Goal: Task Accomplishment & Management: Use online tool/utility

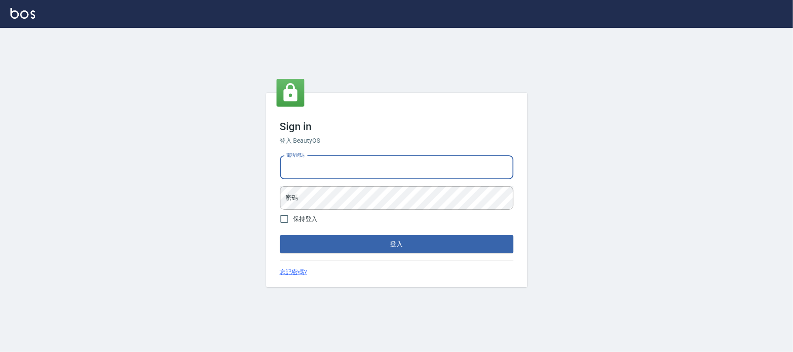
click at [346, 164] on input "電話號碼" at bounding box center [396, 168] width 233 height 24
type input "0225420586"
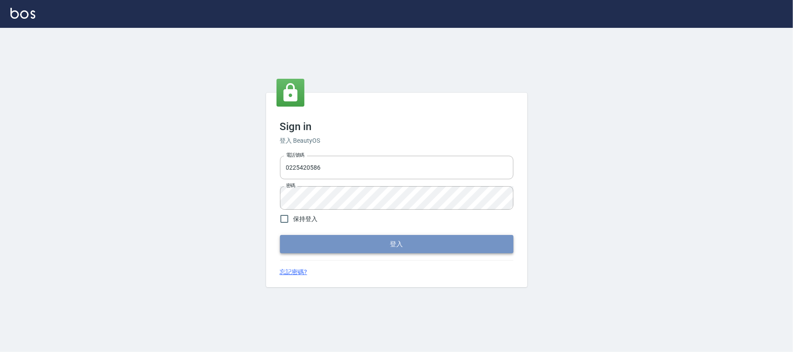
click at [314, 237] on button "登入" at bounding box center [396, 244] width 233 height 18
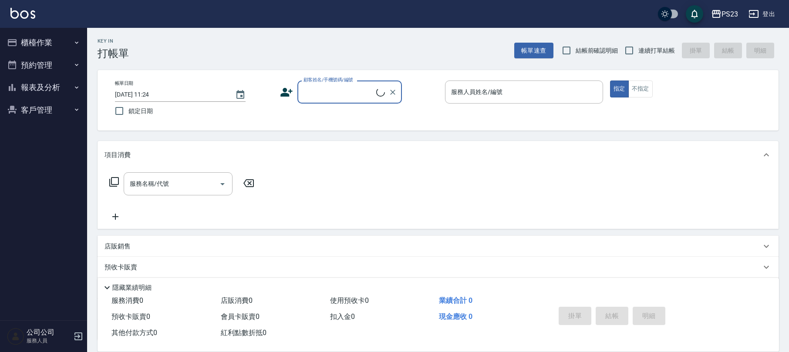
click at [27, 36] on button "櫃檯作業" at bounding box center [43, 42] width 80 height 23
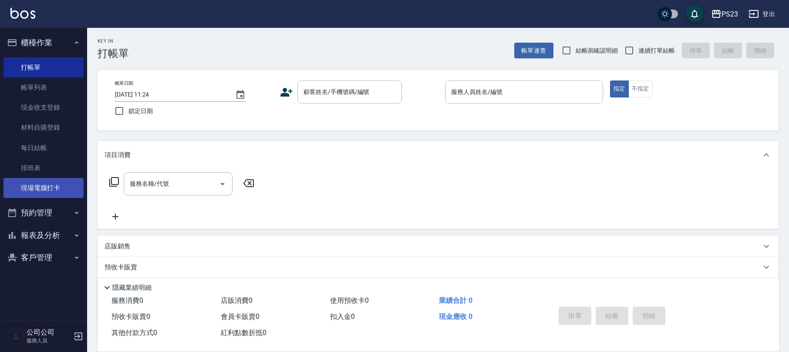
click at [39, 179] on link "現場電腦打卡" at bounding box center [43, 188] width 80 height 20
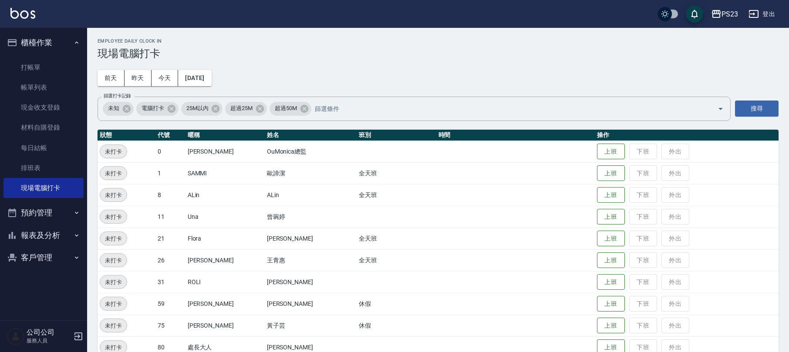
scroll to position [38, 0]
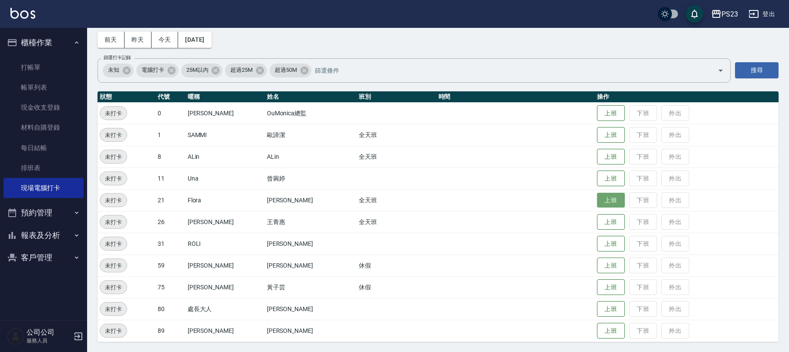
click at [601, 199] on button "上班" at bounding box center [611, 200] width 28 height 15
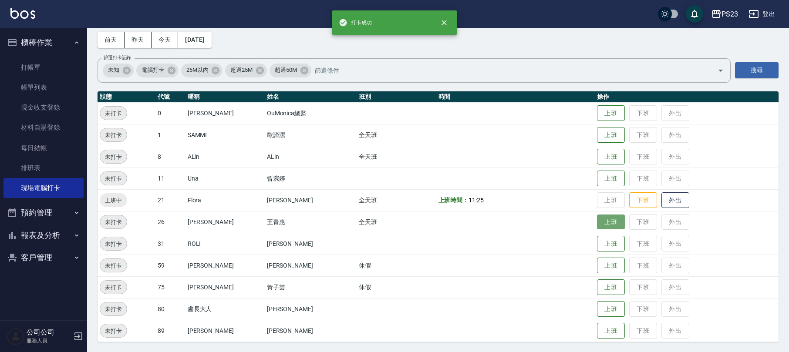
click at [606, 222] on button "上班" at bounding box center [611, 222] width 28 height 15
